Goal: Register for event/course

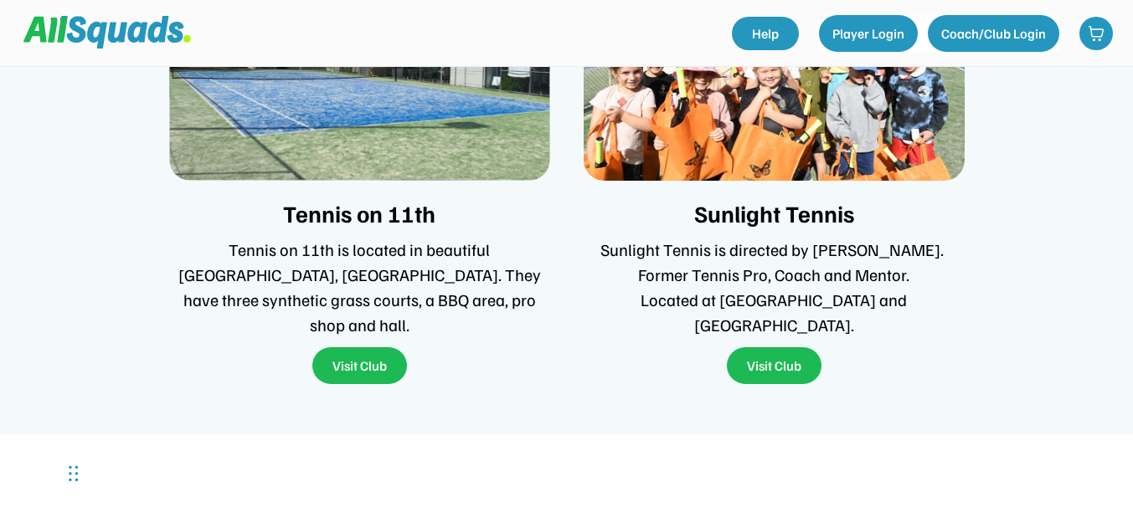
scroll to position [3768, 0]
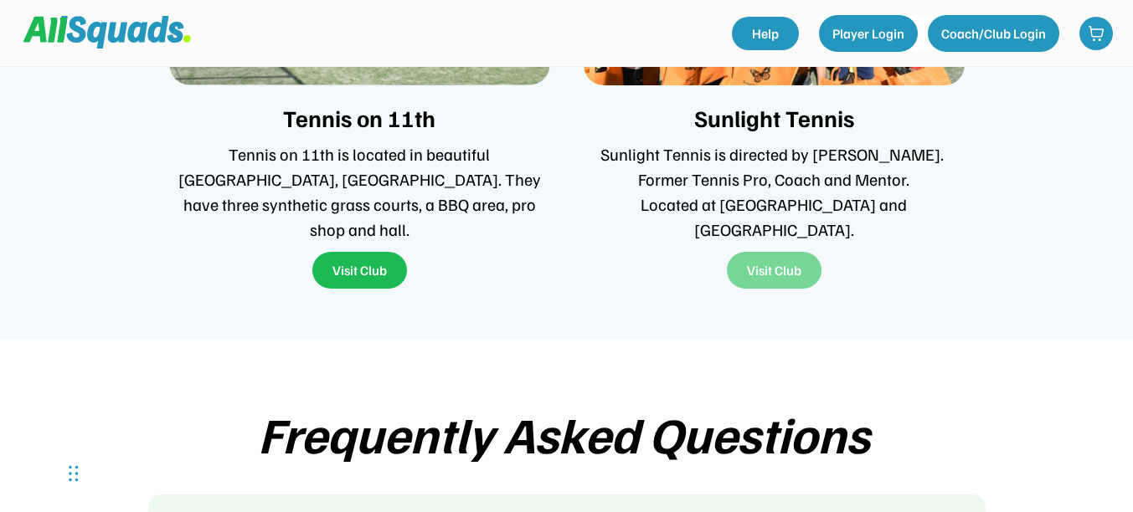
click at [757, 256] on button "Visit Club" at bounding box center [774, 270] width 95 height 37
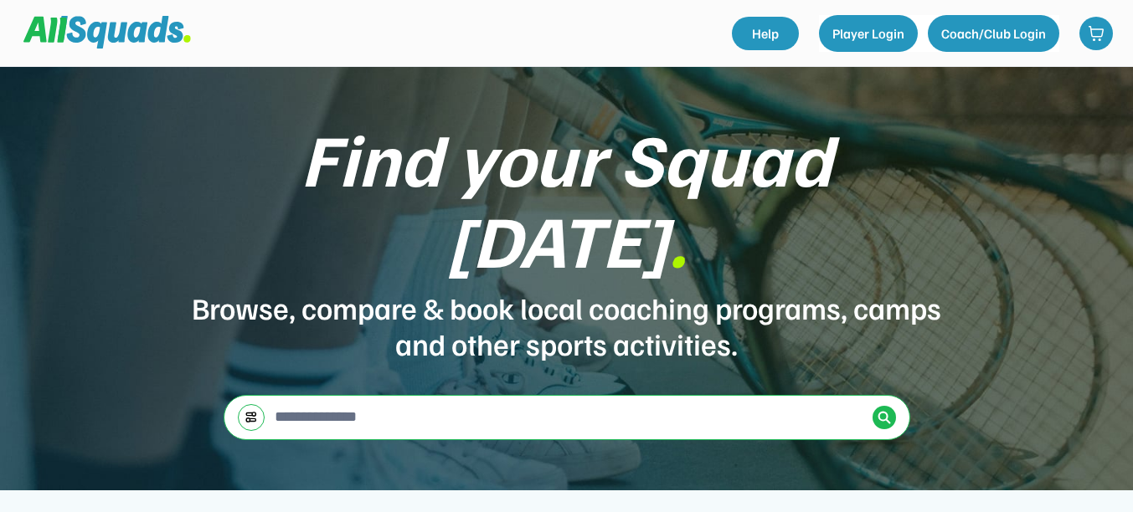
scroll to position [3768, 0]
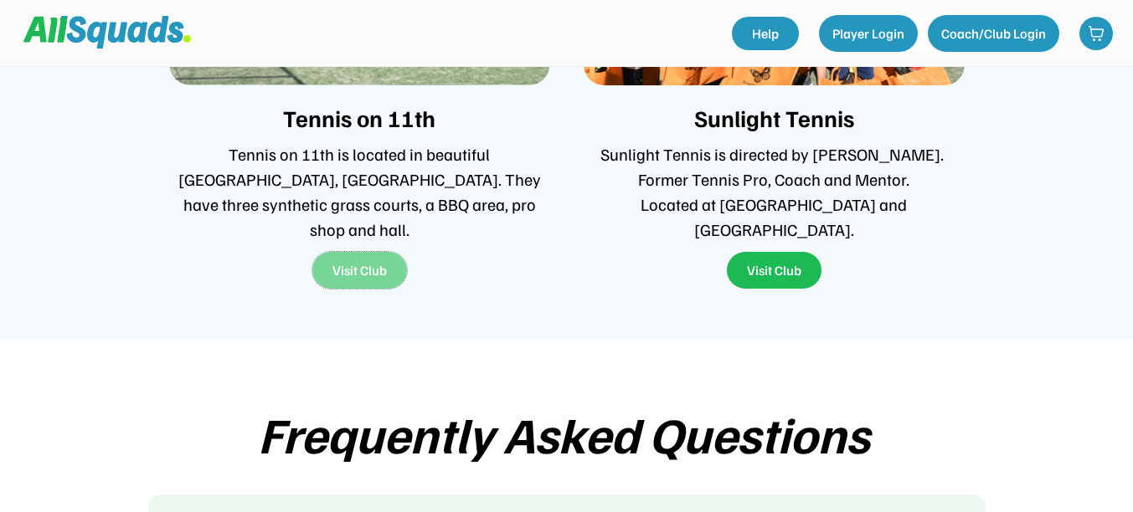
click at [373, 252] on button "Visit Club" at bounding box center [359, 270] width 95 height 37
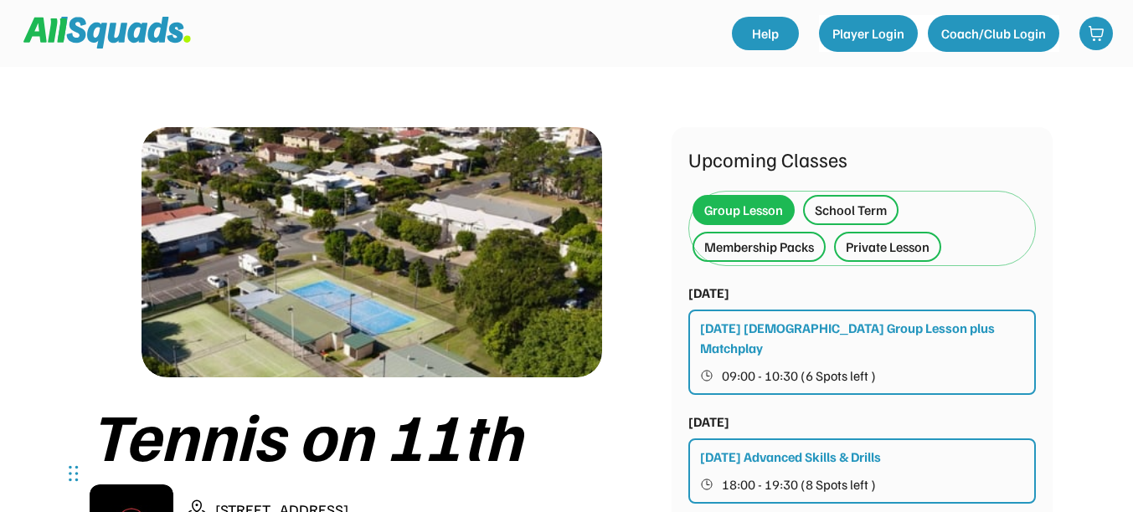
click at [758, 208] on div "Group Lesson" at bounding box center [743, 210] width 79 height 20
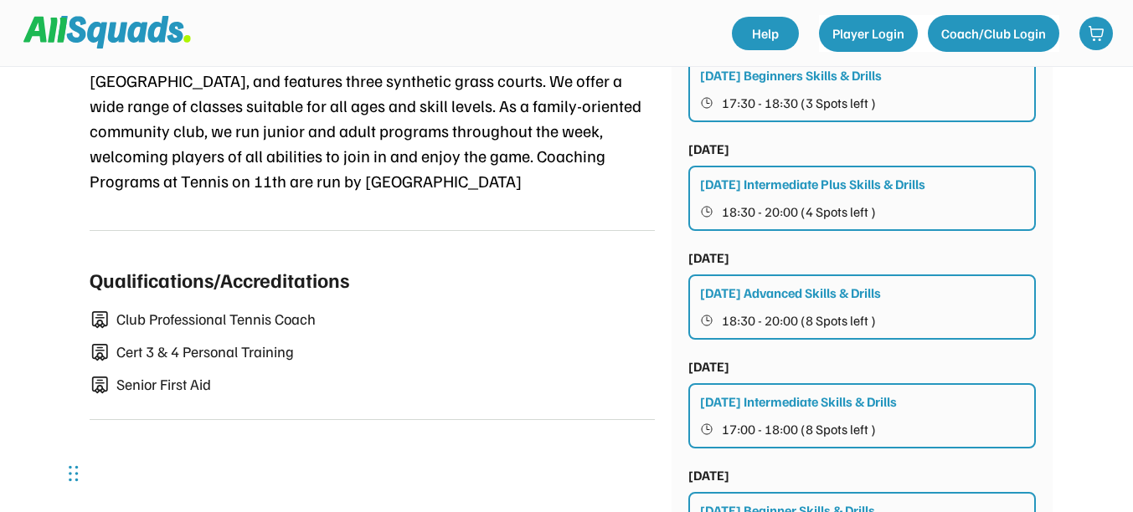
scroll to position [921, 0]
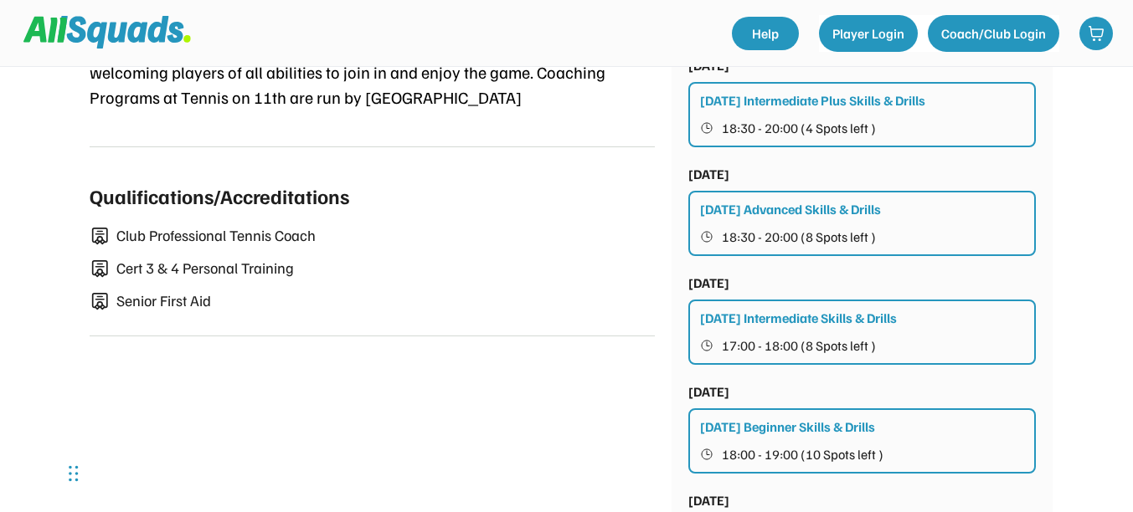
click at [818, 417] on div "[DATE] Beginner Skills & Drills" at bounding box center [787, 427] width 175 height 20
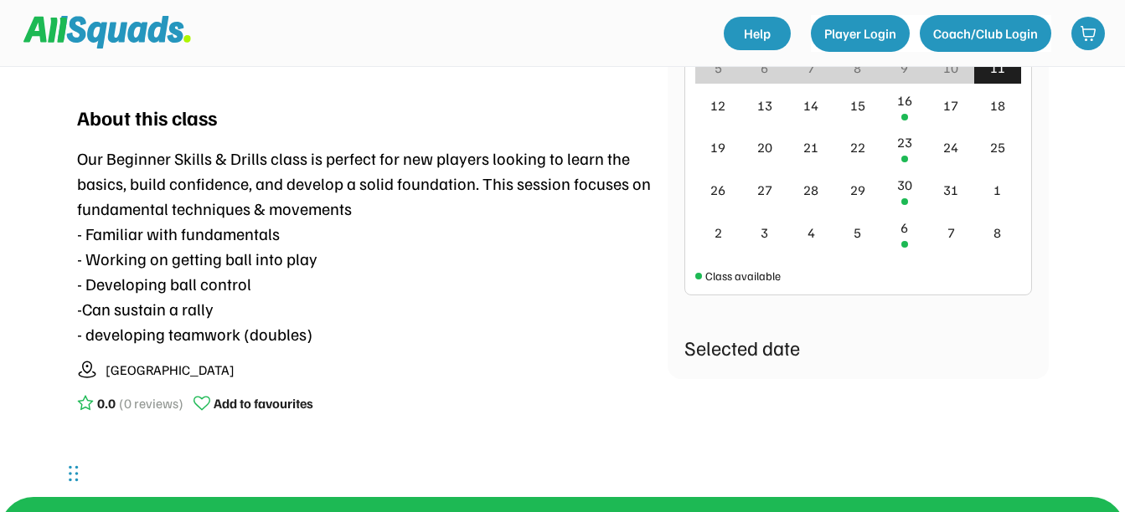
scroll to position [419, 0]
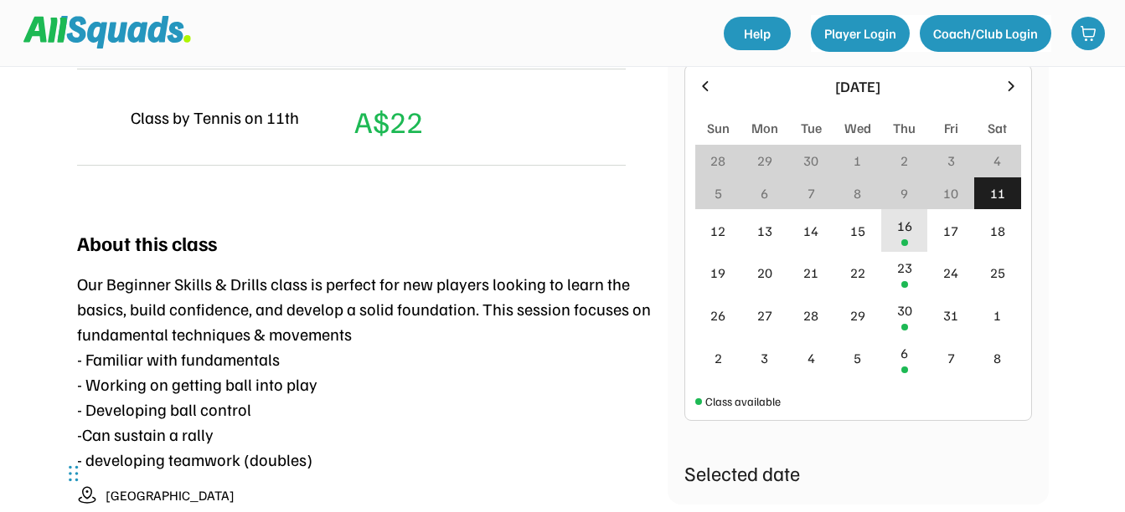
click at [905, 228] on div "16" at bounding box center [904, 226] width 15 height 20
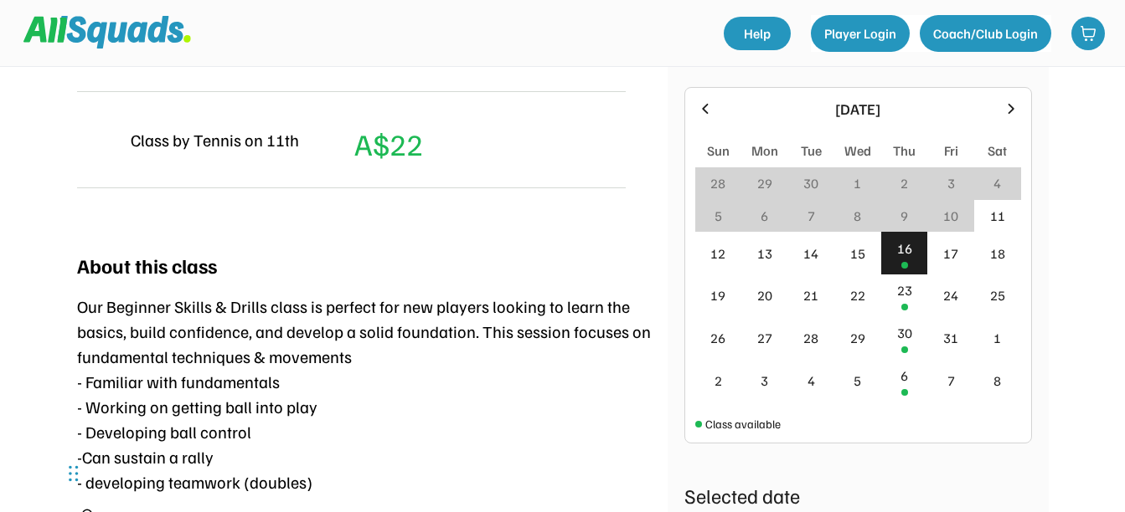
scroll to position [389, 0]
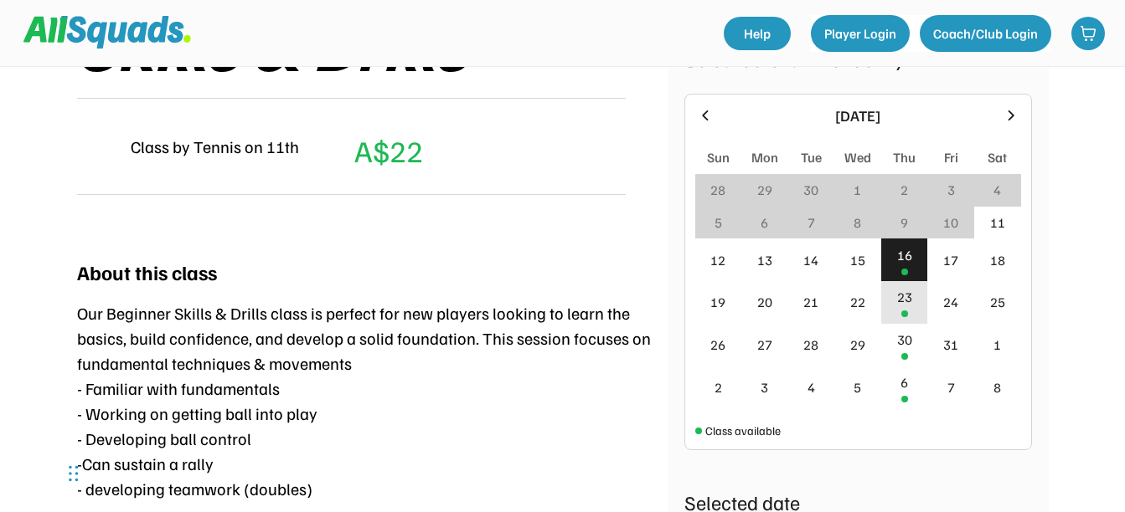
click at [914, 300] on div "23" at bounding box center [904, 302] width 47 height 43
click at [903, 354] on div at bounding box center [904, 356] width 7 height 7
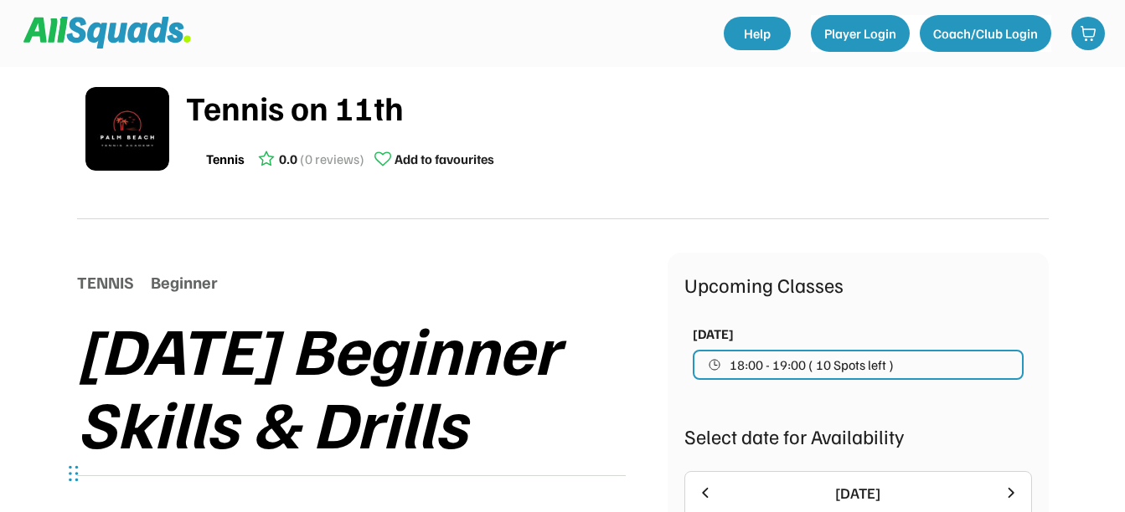
scroll to position [0, 0]
